Goal: Information Seeking & Learning: Find specific page/section

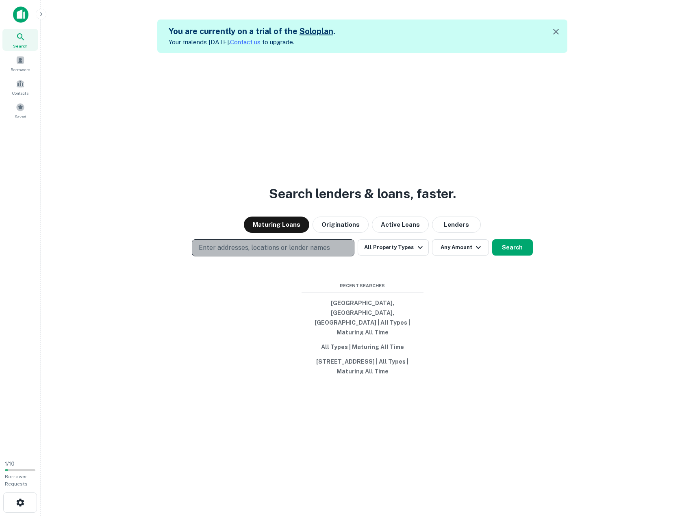
click at [243, 253] on p "Enter addresses, locations or lender names" at bounding box center [264, 248] width 131 height 10
type input "**********"
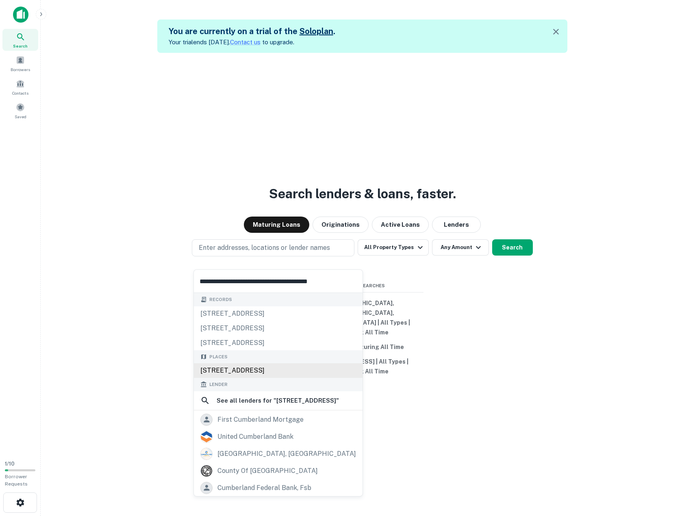
click at [267, 369] on div "[STREET_ADDRESS]" at bounding box center [278, 370] width 169 height 15
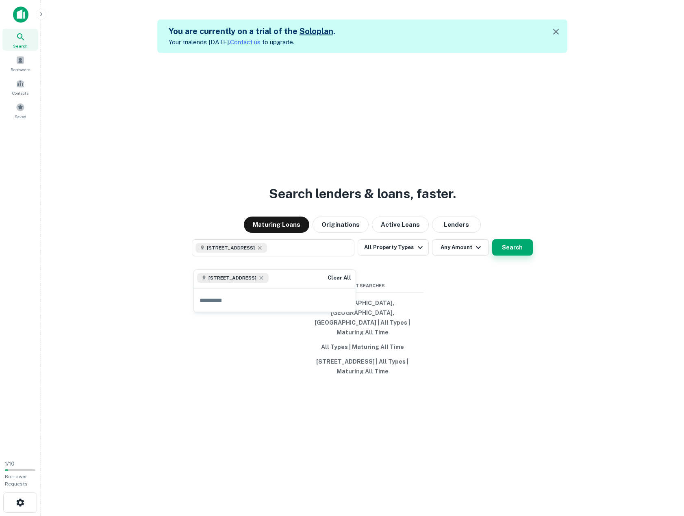
click at [514, 256] on button "Search" at bounding box center [512, 247] width 41 height 16
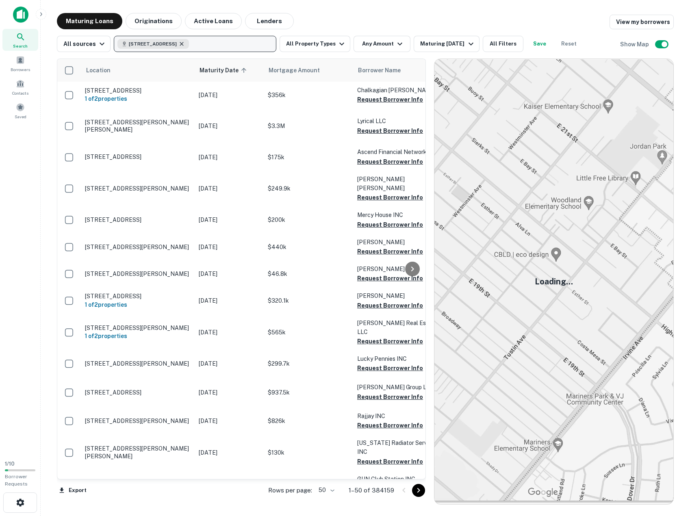
click at [185, 44] on icon "button" at bounding box center [181, 44] width 7 height 7
click at [191, 46] on p "Enter addresses, locations or lender names" at bounding box center [186, 44] width 131 height 10
click at [116, 41] on button "Enter addresses, locations or lender names" at bounding box center [195, 44] width 163 height 16
type input "**********"
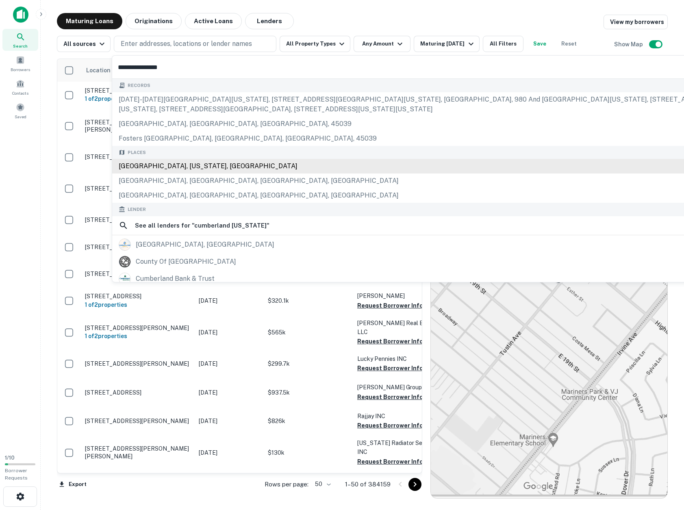
click at [184, 167] on div "[GEOGRAPHIC_DATA], [US_STATE], [GEOGRAPHIC_DATA]" at bounding box center [453, 166] width 683 height 15
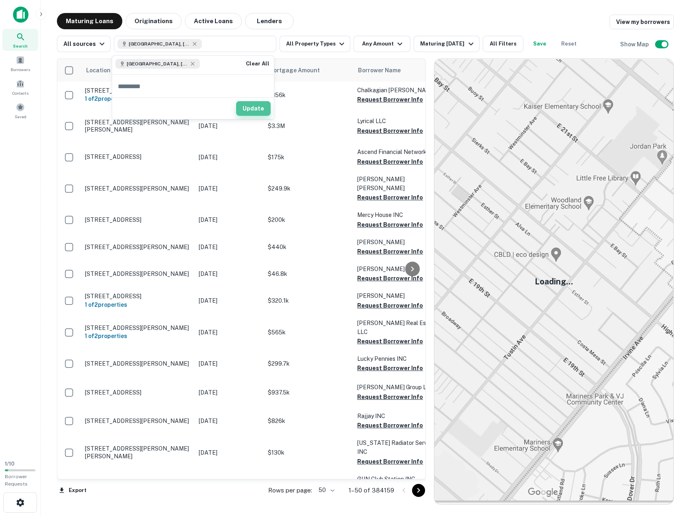
click at [249, 111] on button "Update" at bounding box center [253, 108] width 35 height 15
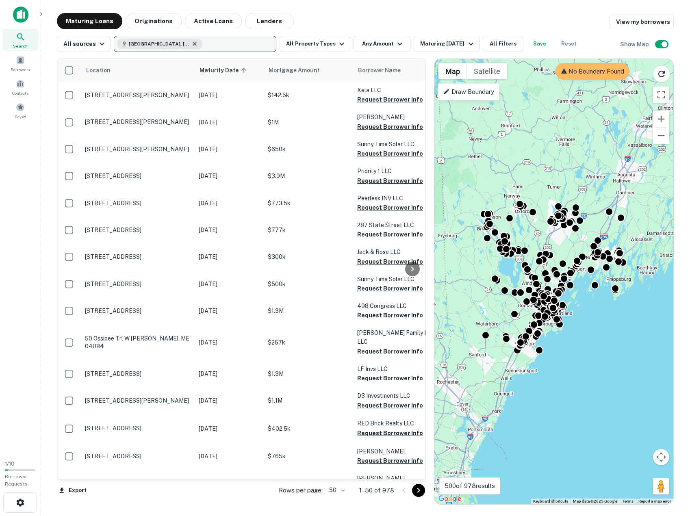
click at [191, 45] on icon "button" at bounding box center [194, 44] width 7 height 7
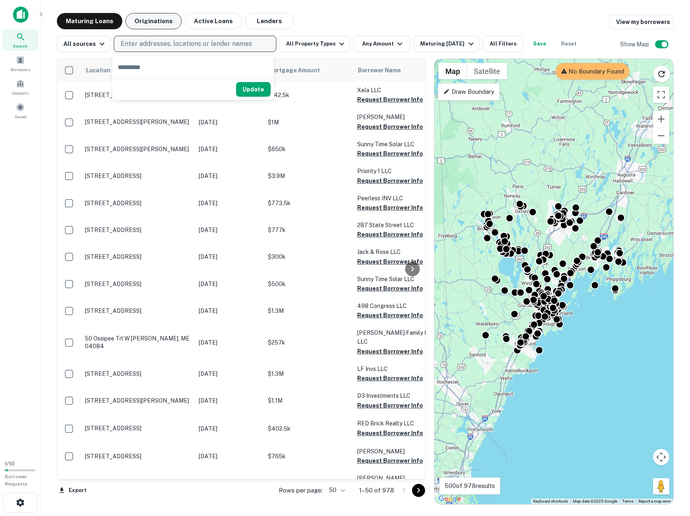
click at [155, 24] on button "Originations" at bounding box center [154, 21] width 56 height 16
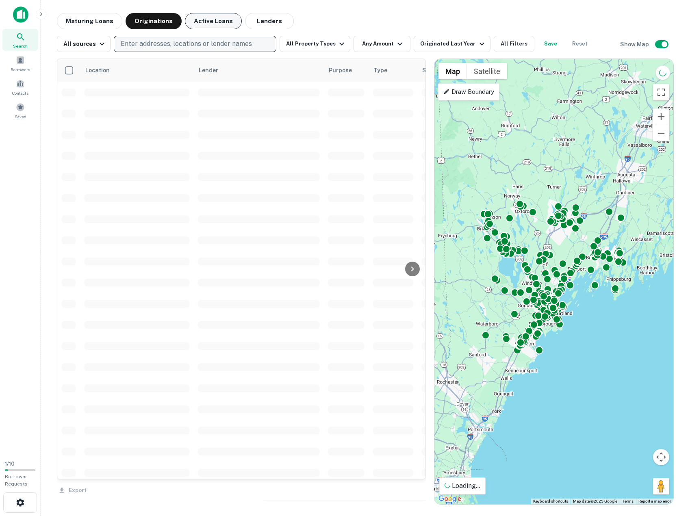
click at [204, 18] on button "Active Loans" at bounding box center [213, 21] width 57 height 16
click at [196, 46] on p "Enter addresses, locations or lender names" at bounding box center [186, 44] width 131 height 10
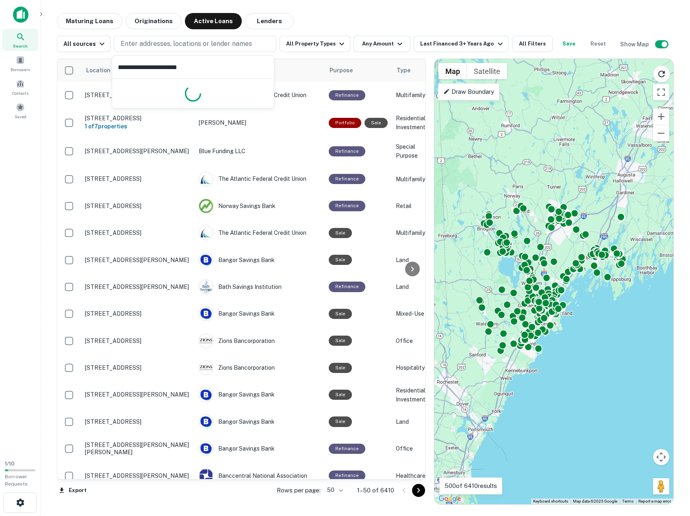
type input "**********"
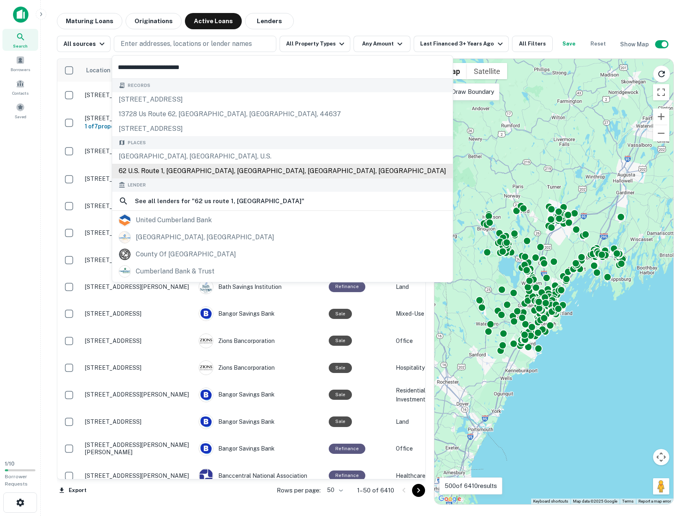
click at [246, 174] on div "62 U.S. Route 1, [GEOGRAPHIC_DATA], [GEOGRAPHIC_DATA], [GEOGRAPHIC_DATA], [GEOG…" at bounding box center [282, 171] width 340 height 15
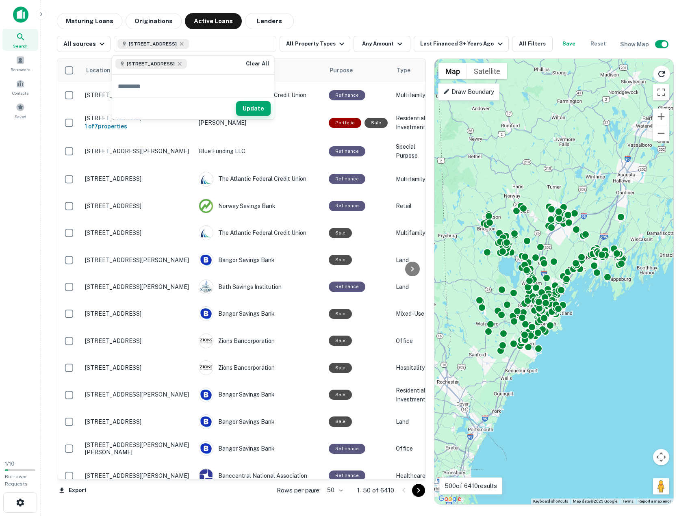
click at [249, 111] on button "Update" at bounding box center [253, 108] width 35 height 15
